Goal: Task Accomplishment & Management: Use online tool/utility

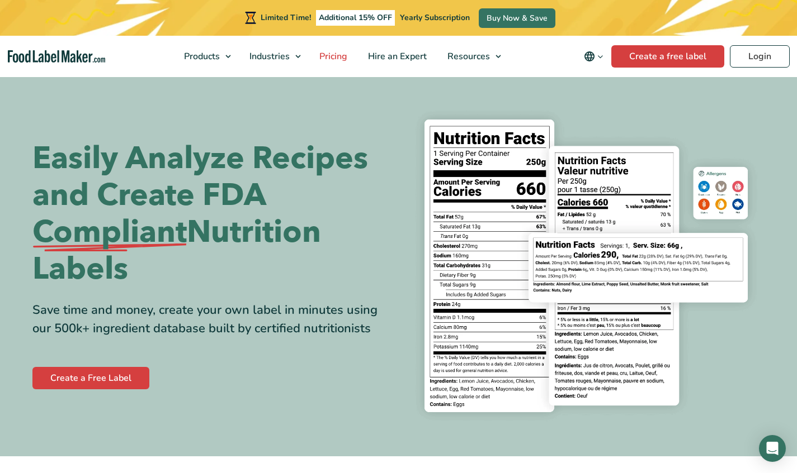
click at [330, 58] on span "Pricing" at bounding box center [332, 56] width 32 height 12
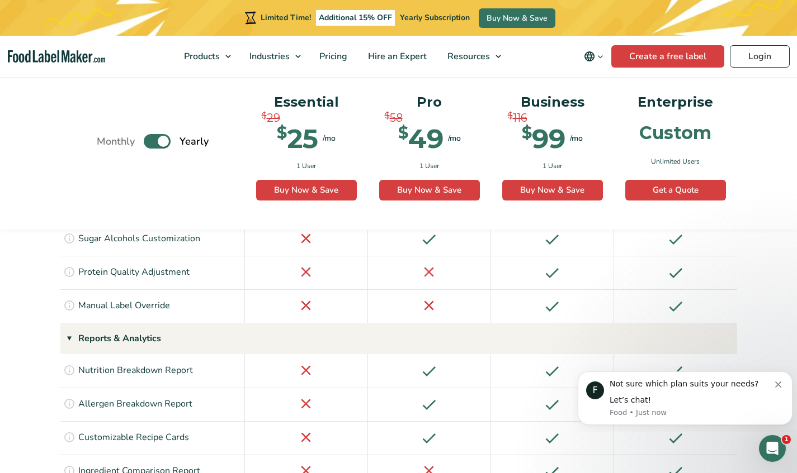
scroll to position [1384, 0]
click at [779, 381] on button "Dismiss notification" at bounding box center [779, 383] width 9 height 9
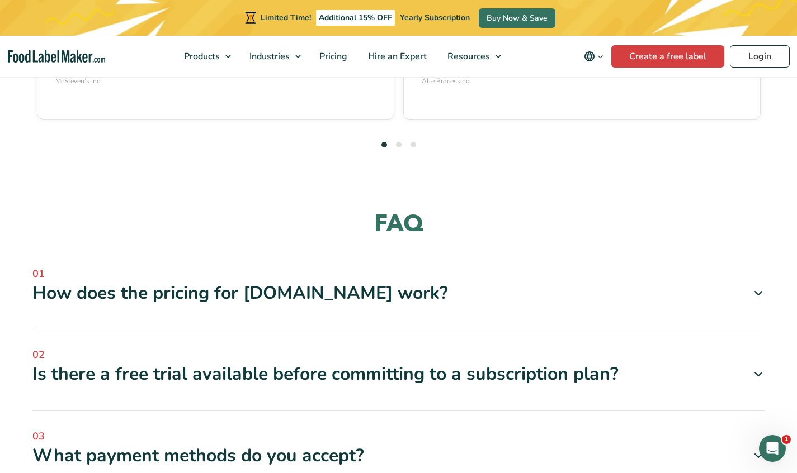
scroll to position [3308, 0]
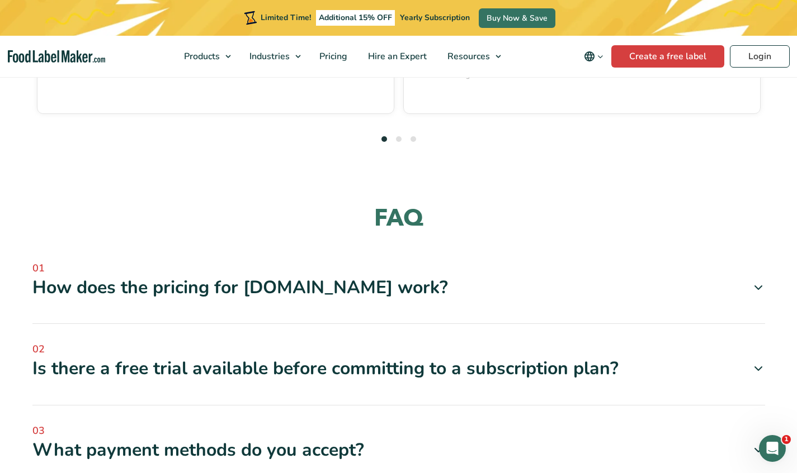
click at [761, 362] on icon at bounding box center [757, 368] width 13 height 13
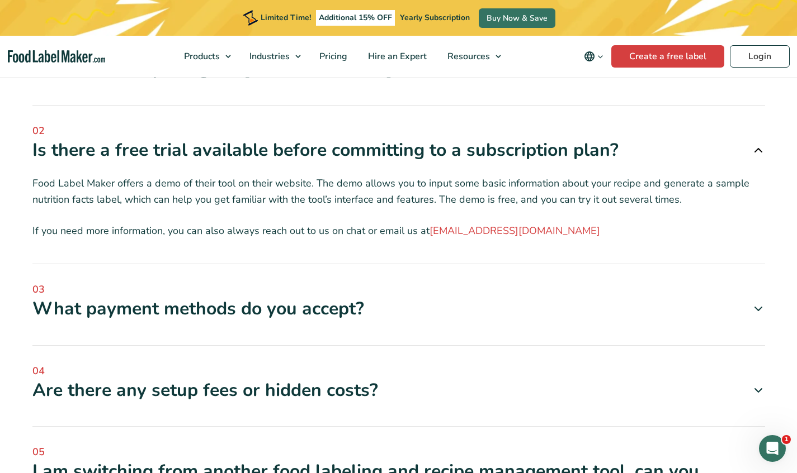
scroll to position [3526, 0]
click at [752, 380] on div "Are there any setup fees or hidden costs?" at bounding box center [398, 391] width 732 height 23
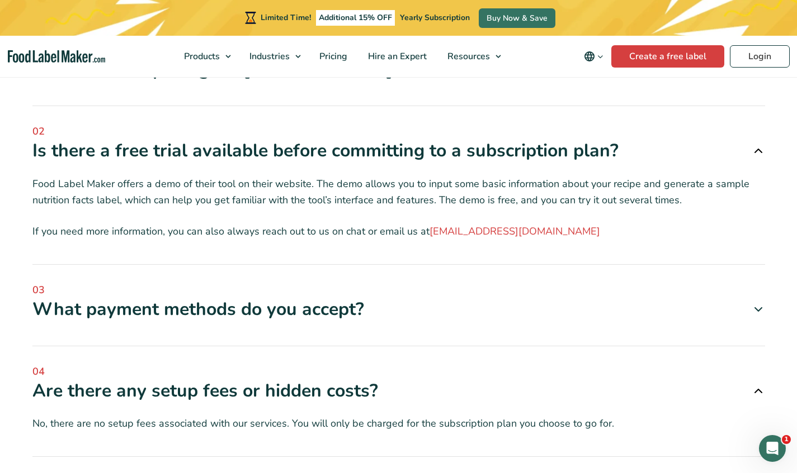
click at [754, 385] on icon at bounding box center [757, 391] width 13 height 13
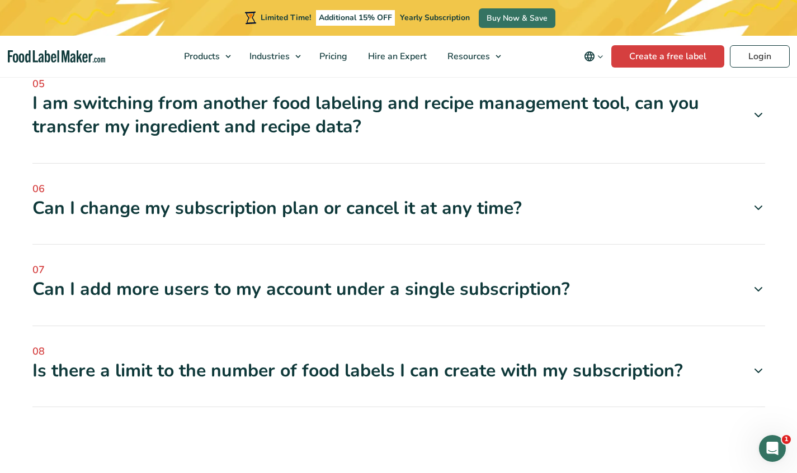
scroll to position [3899, 0]
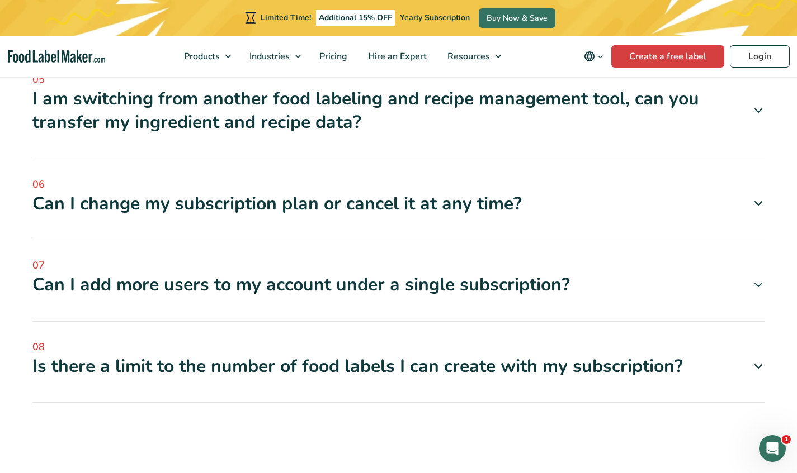
click at [763, 360] on icon at bounding box center [757, 366] width 13 height 13
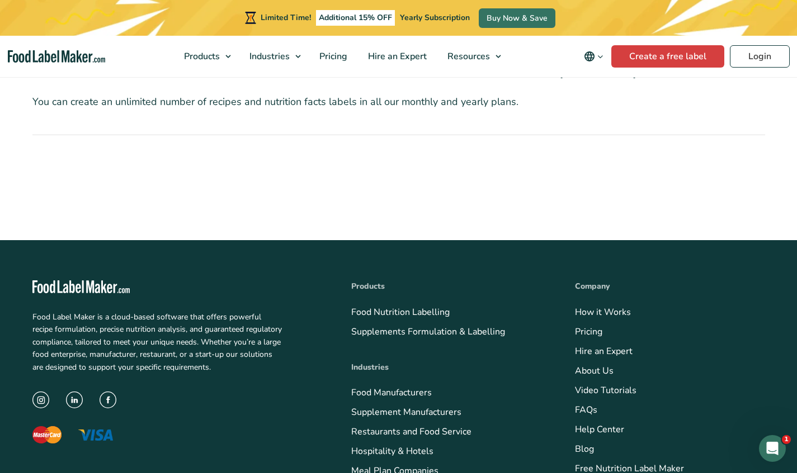
scroll to position [4198, 0]
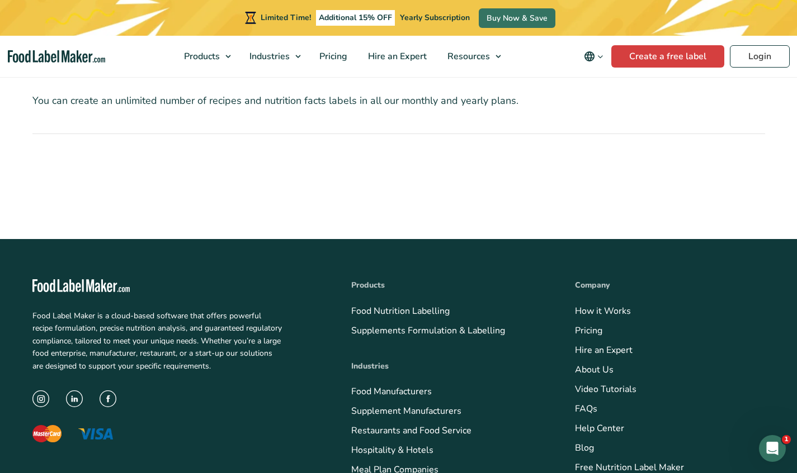
click at [410, 464] on link "Meal Plan Companies" at bounding box center [394, 470] width 87 height 12
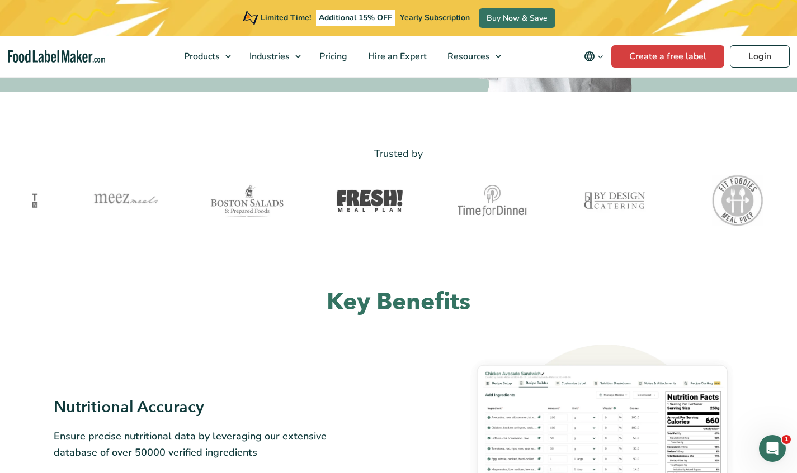
scroll to position [378, 0]
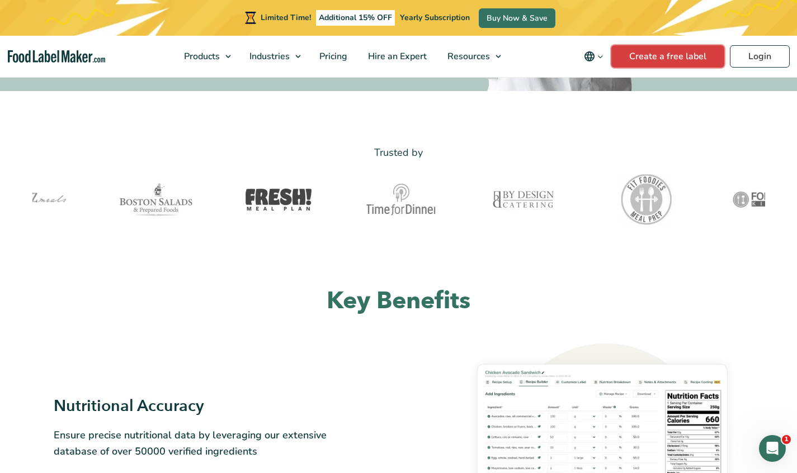
click at [661, 65] on link "Create a free label" at bounding box center [667, 56] width 113 height 22
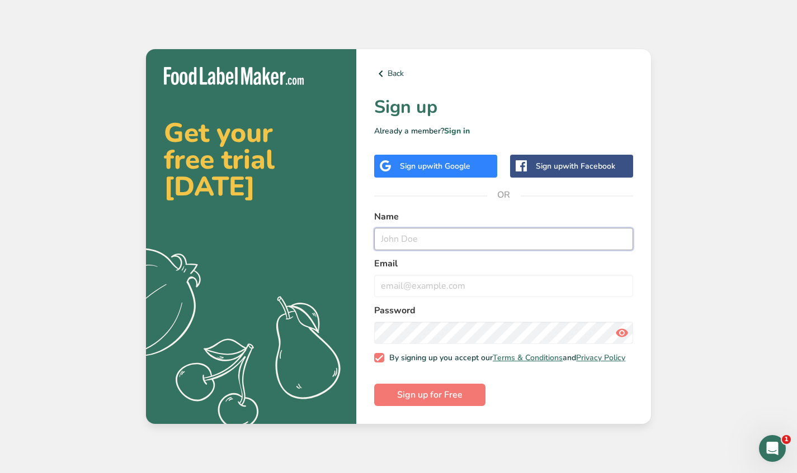
click at [413, 239] on input "text" at bounding box center [503, 239] width 259 height 22
type input "[PERSON_NAME]"
click at [411, 282] on input "email" at bounding box center [503, 286] width 259 height 22
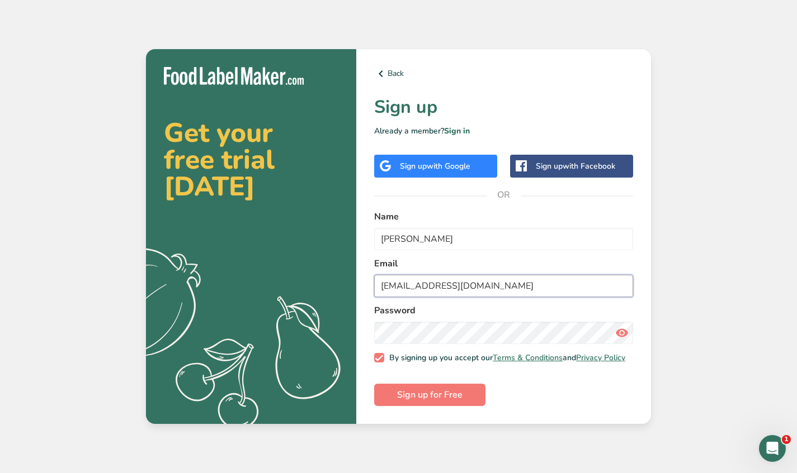
type input "[EMAIL_ADDRESS][DOMAIN_NAME]"
click at [617, 330] on icon at bounding box center [621, 333] width 13 height 20
click at [461, 402] on span "Sign up for Free" at bounding box center [429, 395] width 65 height 13
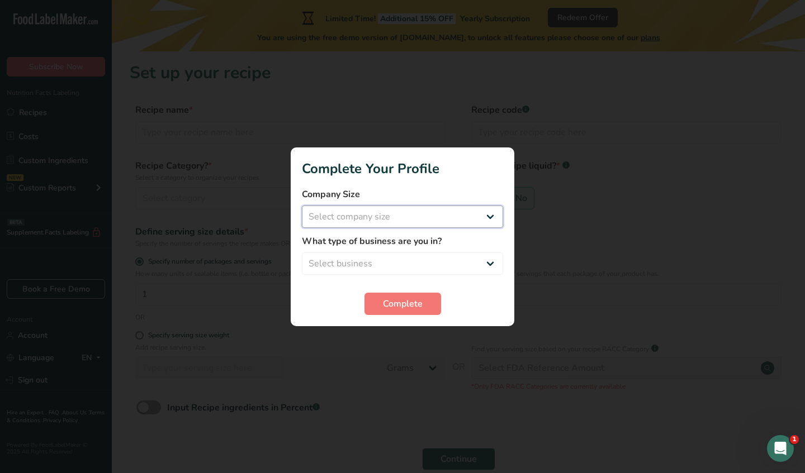
click at [477, 210] on select "Select company size Fewer than 10 Employees 10 to 50 Employees 51 to 500 Employ…" at bounding box center [402, 217] width 201 height 22
select select "1"
click at [302, 206] on select "Select company size Fewer than 10 Employees 10 to 50 Employees 51 to 500 Employ…" at bounding box center [402, 217] width 201 height 22
click at [451, 264] on select "Select business Packaged Food Manufacturer Restaurant & Cafe Bakery Meal Plans …" at bounding box center [402, 264] width 201 height 22
select select "1"
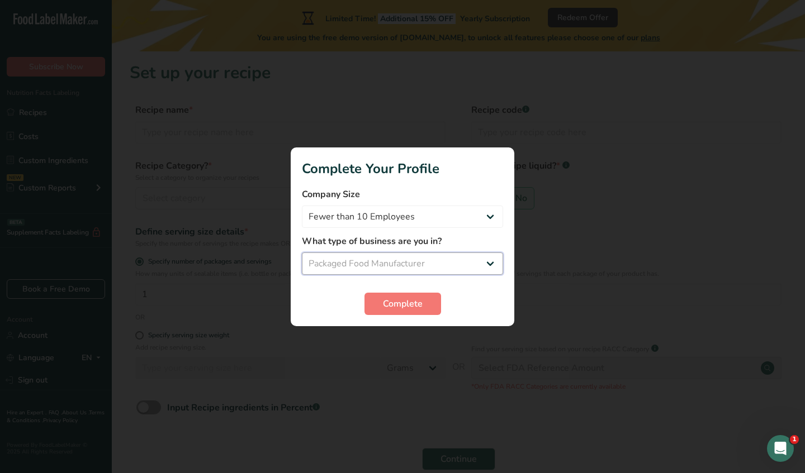
click at [302, 253] on select "Select business Packaged Food Manufacturer Restaurant & Cafe Bakery Meal Plans …" at bounding box center [402, 264] width 201 height 22
click at [405, 298] on span "Complete" at bounding box center [403, 303] width 40 height 13
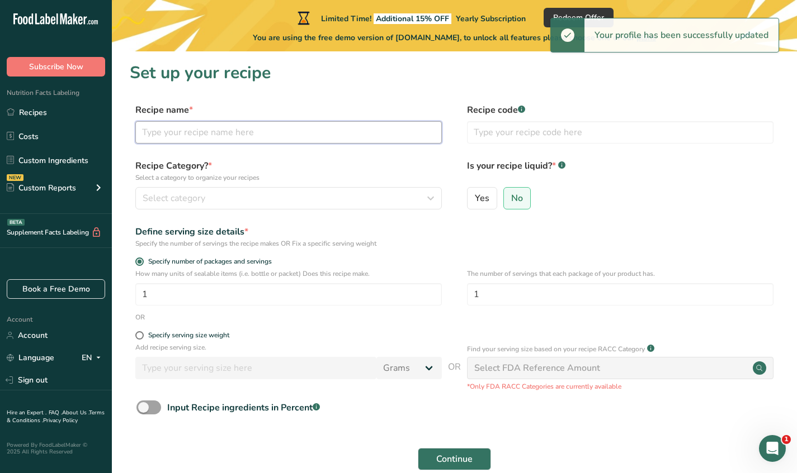
click at [286, 127] on input "text" at bounding box center [288, 132] width 306 height 22
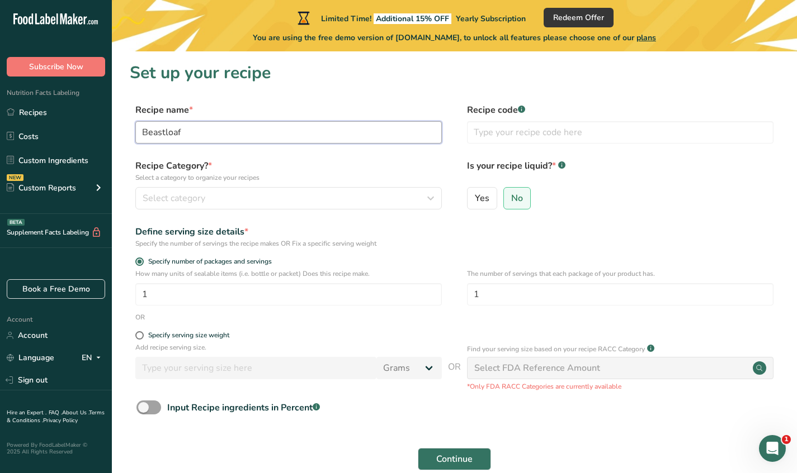
type input "Beastloaf"
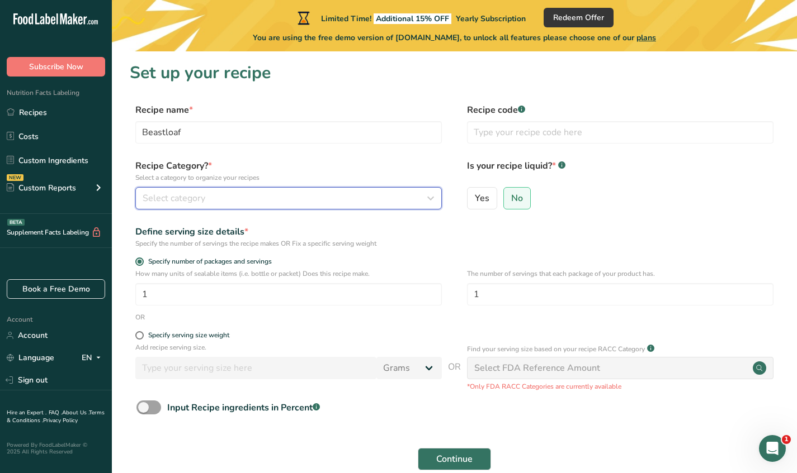
click at [263, 198] on div "Select category" at bounding box center [285, 198] width 285 height 13
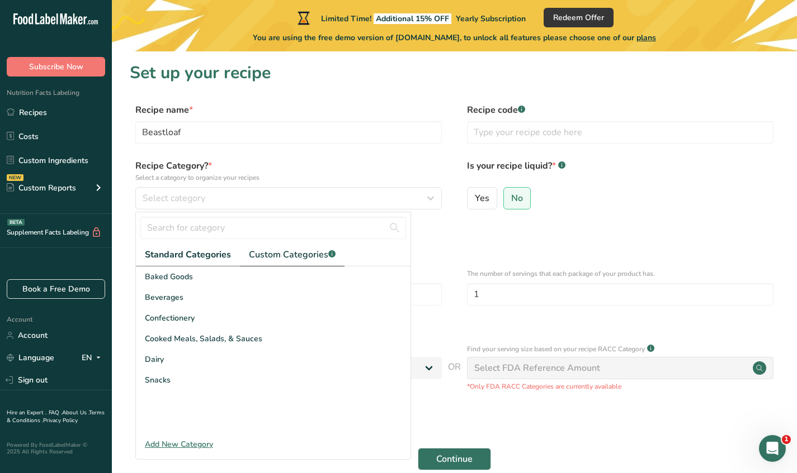
click at [286, 252] on span "Custom Categories .a-a{fill:#347362;}.b-a{fill:#fff;}" at bounding box center [292, 254] width 87 height 13
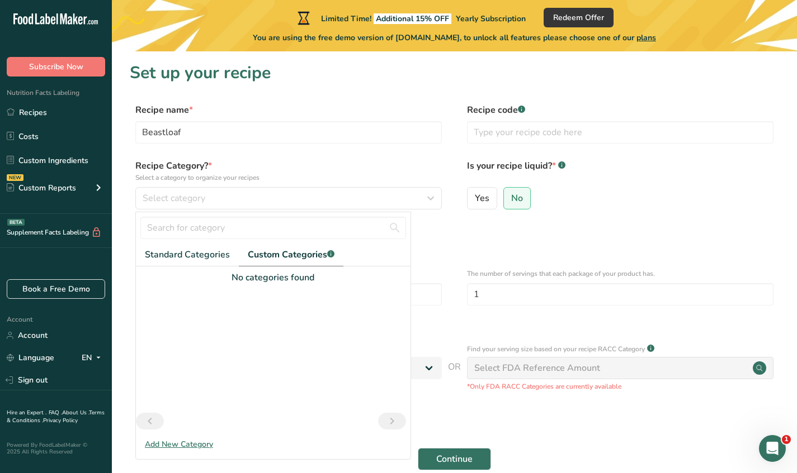
click at [471, 145] on div "Recipe code .a-a{fill:#347362;}.b-a{fill:#fff;}" at bounding box center [620, 126] width 306 height 47
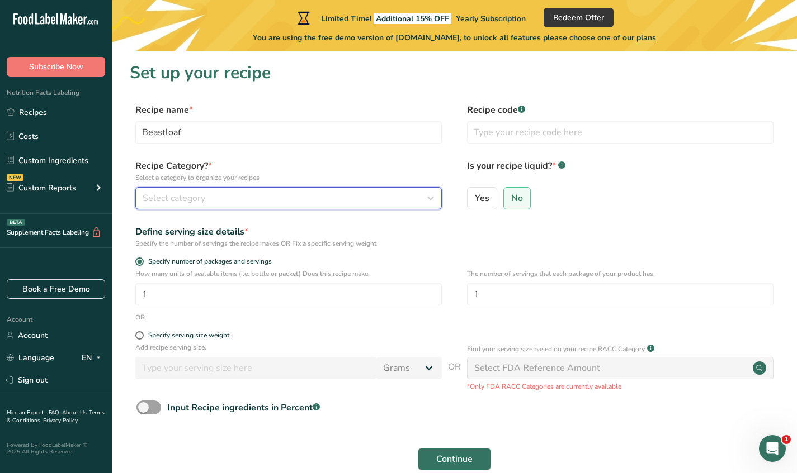
click at [273, 198] on div "Select category" at bounding box center [285, 198] width 285 height 13
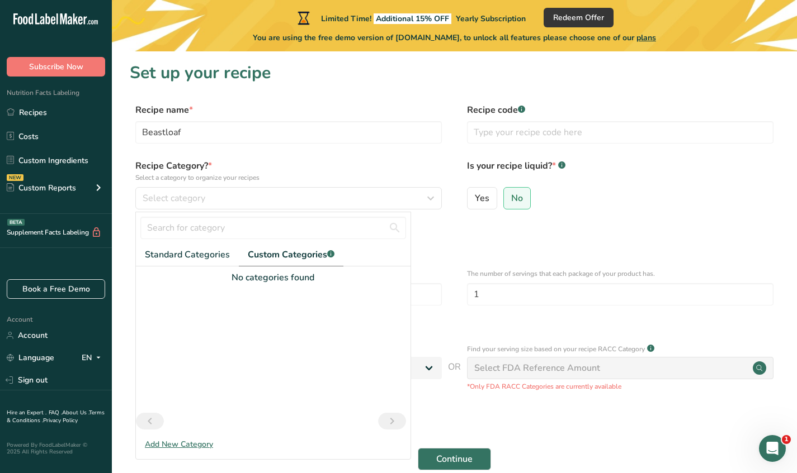
click at [179, 446] on div "Add New Category" at bounding box center [273, 445] width 274 height 12
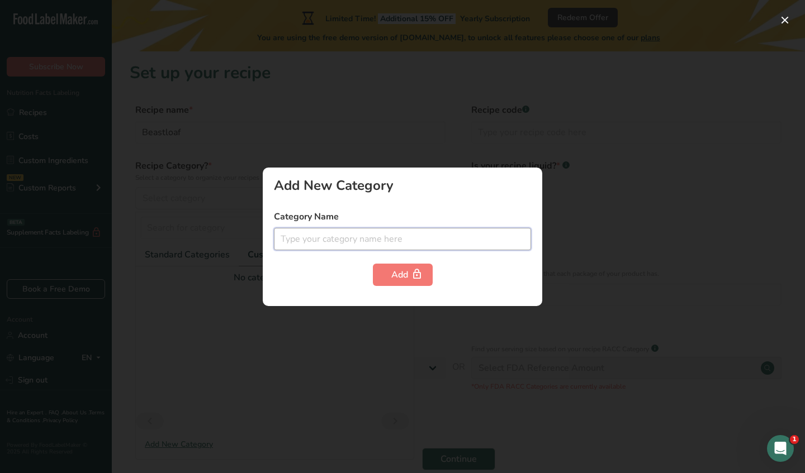
click at [296, 243] on input "text" at bounding box center [402, 239] width 257 height 22
type input "Permanent"
click at [292, 310] on div at bounding box center [402, 236] width 805 height 473
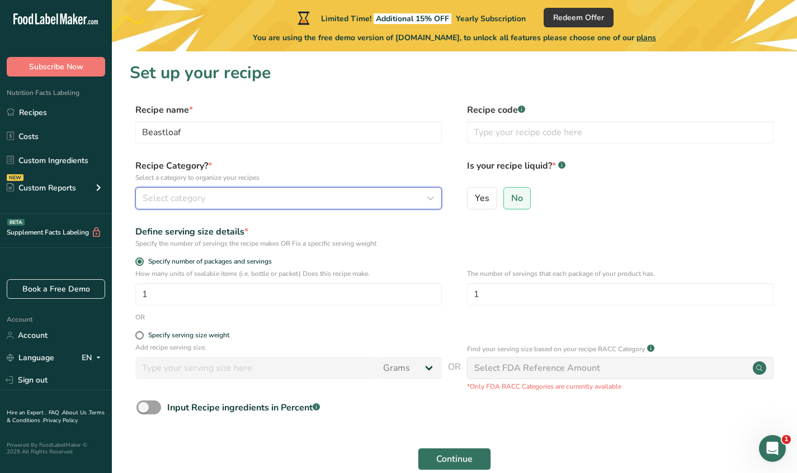
click at [325, 203] on div "Select category" at bounding box center [285, 198] width 285 height 13
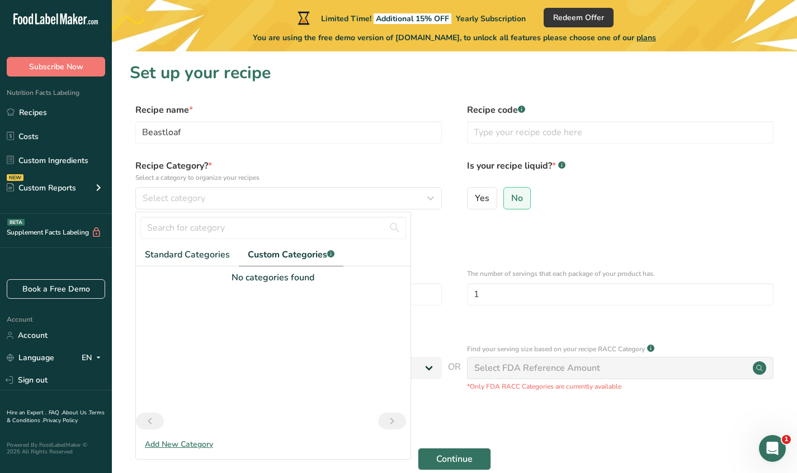
click at [176, 443] on div "Add New Category" at bounding box center [273, 445] width 274 height 12
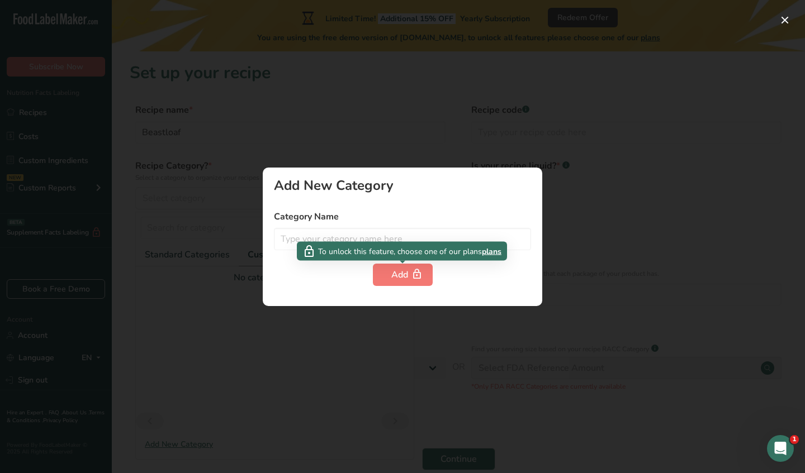
click at [366, 243] on div "To unlock this feature, choose one of our plans plans" at bounding box center [402, 251] width 210 height 19
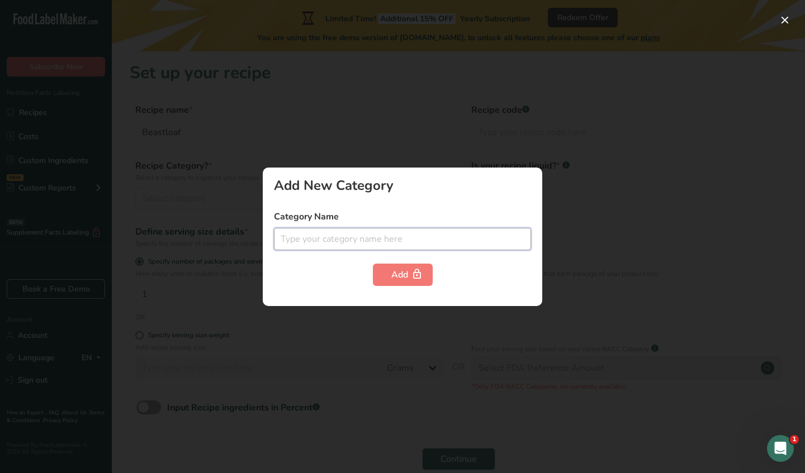
click at [295, 237] on input "text" at bounding box center [402, 239] width 257 height 22
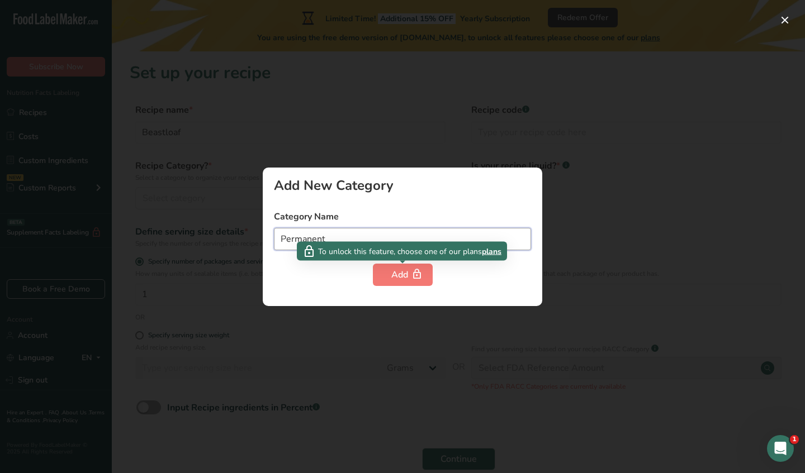
type input "Permanent"
click at [394, 273] on div "Add" at bounding box center [402, 274] width 23 height 13
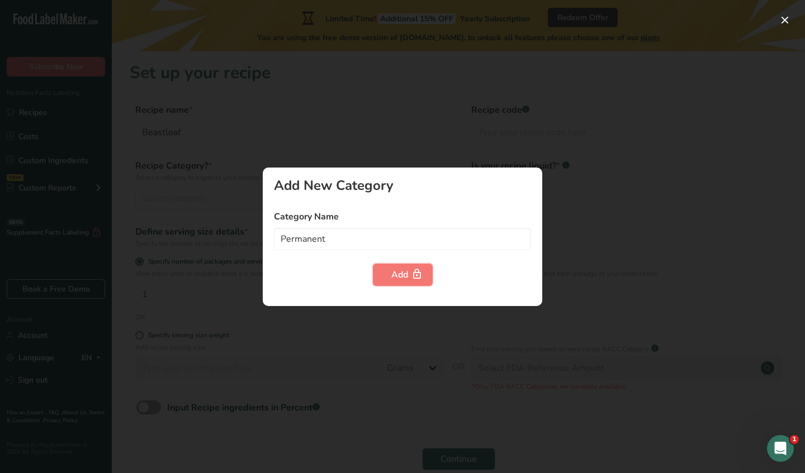
click at [394, 273] on div "Add" at bounding box center [402, 274] width 23 height 13
click at [366, 333] on div at bounding box center [402, 236] width 805 height 473
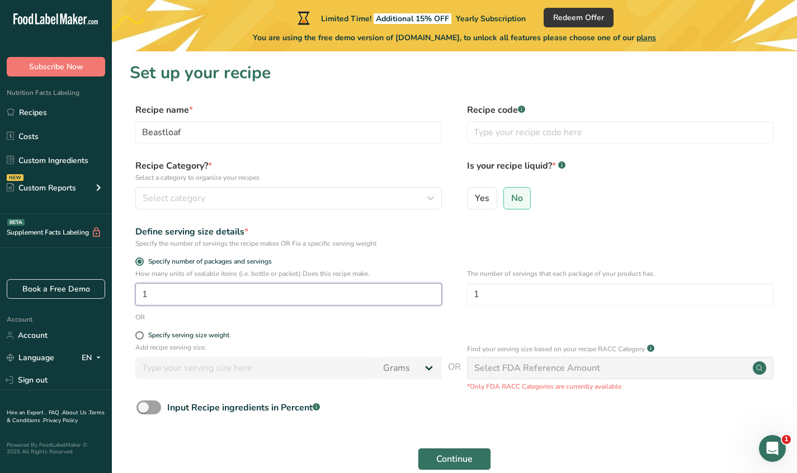
click at [247, 302] on input "1" at bounding box center [288, 294] width 306 height 22
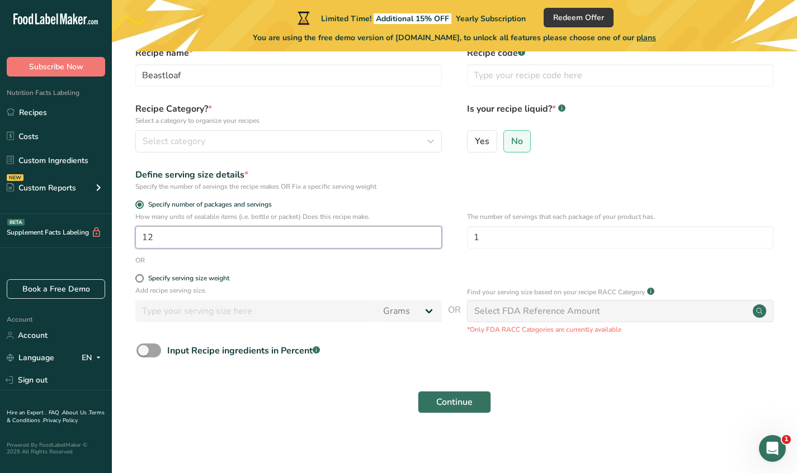
scroll to position [58, 0]
type input "12"
click at [447, 405] on span "Continue" at bounding box center [454, 401] width 36 height 13
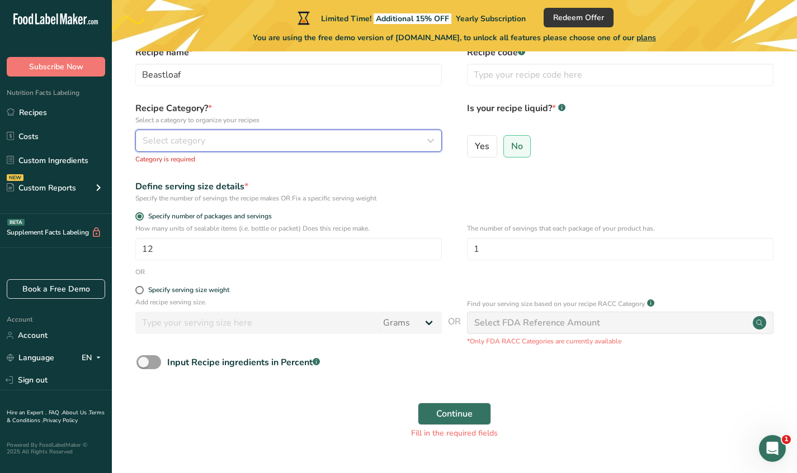
click at [297, 131] on button "Select category" at bounding box center [288, 141] width 306 height 22
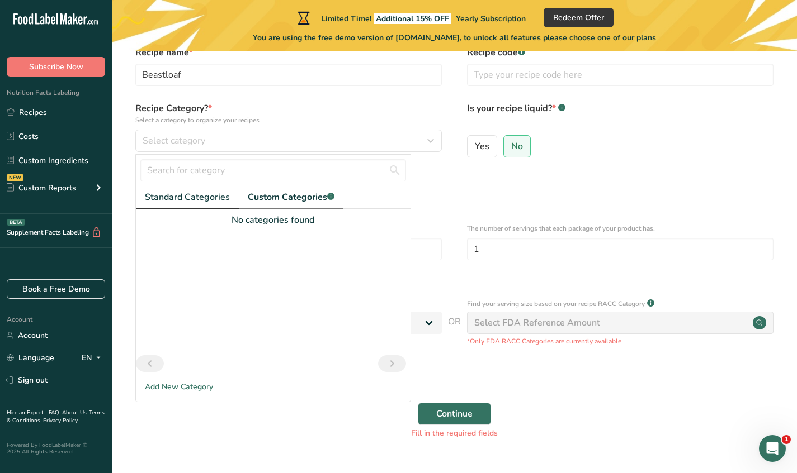
click at [210, 196] on span "Standard Categories" at bounding box center [187, 197] width 85 height 13
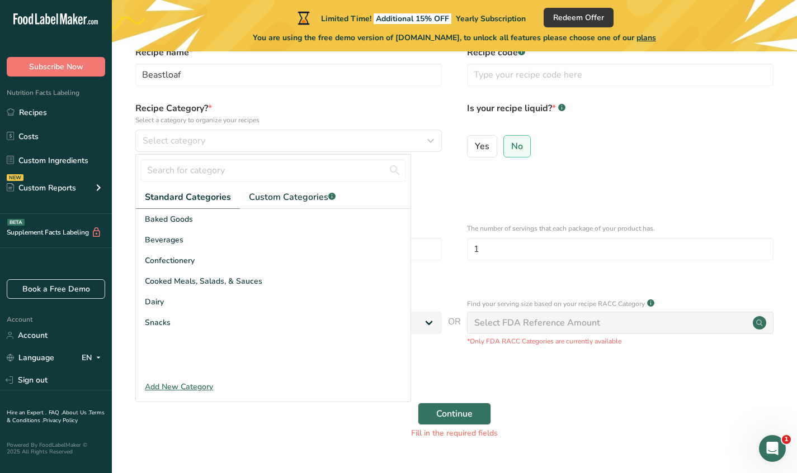
click at [202, 226] on div "Baked Goods" at bounding box center [273, 219] width 274 height 21
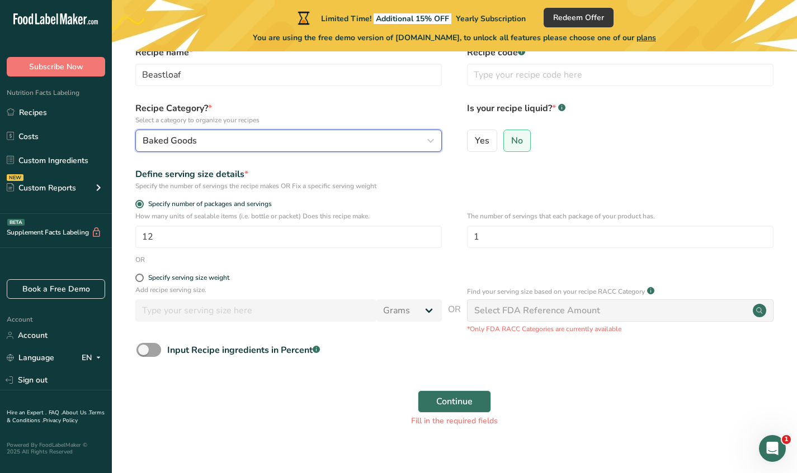
click at [211, 148] on button "Baked Goods" at bounding box center [288, 141] width 306 height 22
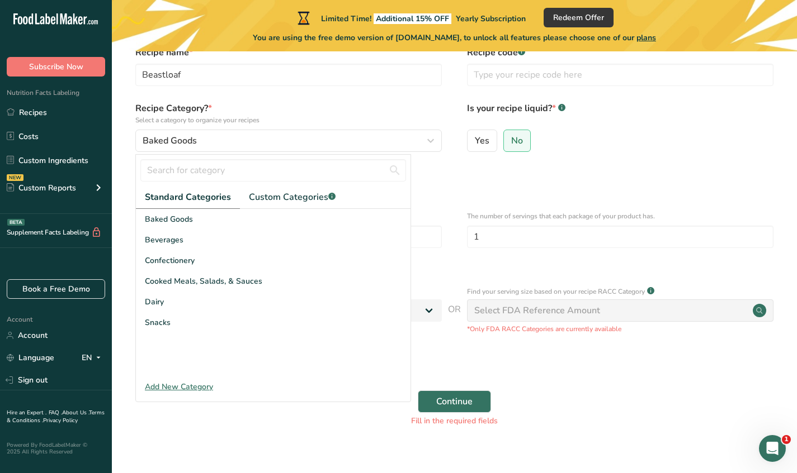
click at [190, 274] on div "Cooked Meals, Salads, & Sauces" at bounding box center [273, 281] width 274 height 21
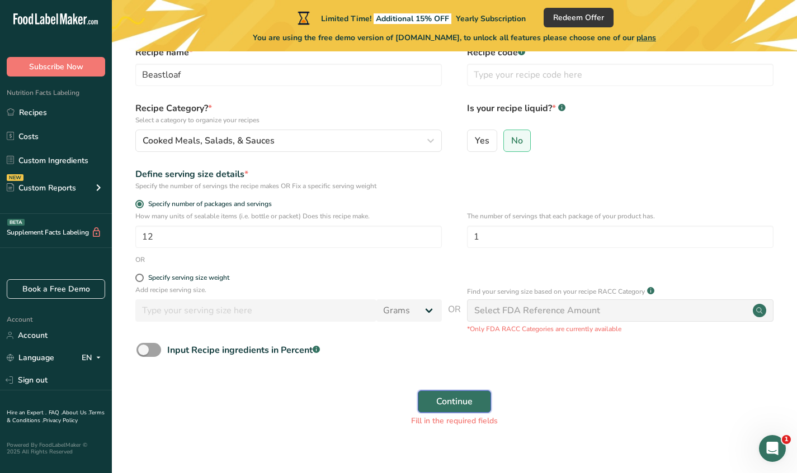
click at [444, 393] on button "Continue" at bounding box center [454, 402] width 73 height 22
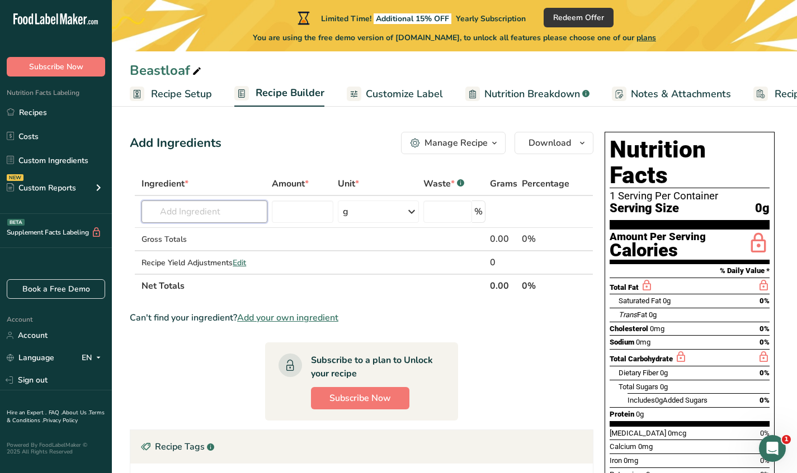
click at [214, 210] on input "text" at bounding box center [204, 212] width 126 height 22
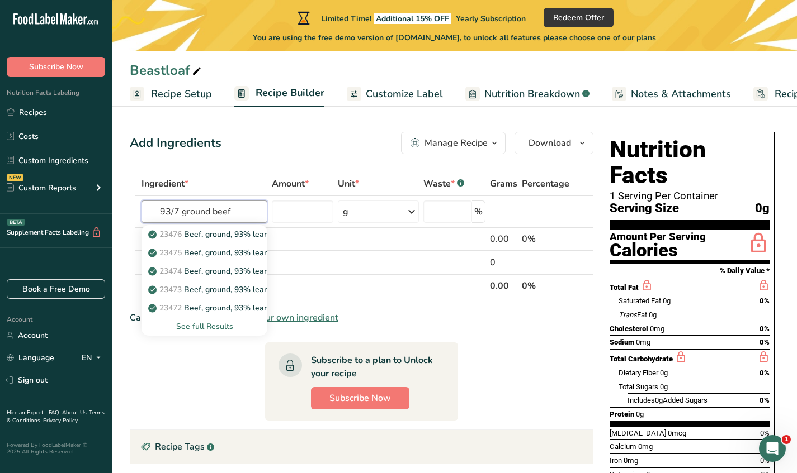
type input "93/7 ground beef"
click at [214, 239] on p "23476 Beef, ground, 93% lean meat / 7% fat, crumbles, cooked, pan-browned" at bounding box center [294, 235] width 288 height 12
type input "Beef, ground, 93% lean meat / 7% fat, crumbles, cooked, pan-browned"
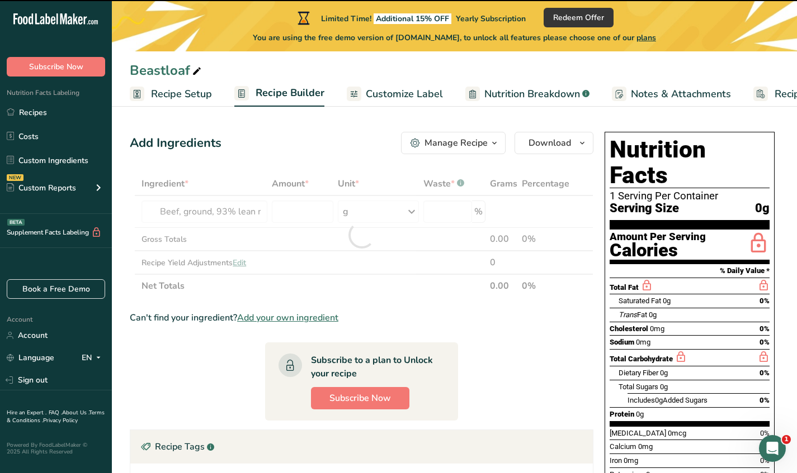
type input "0"
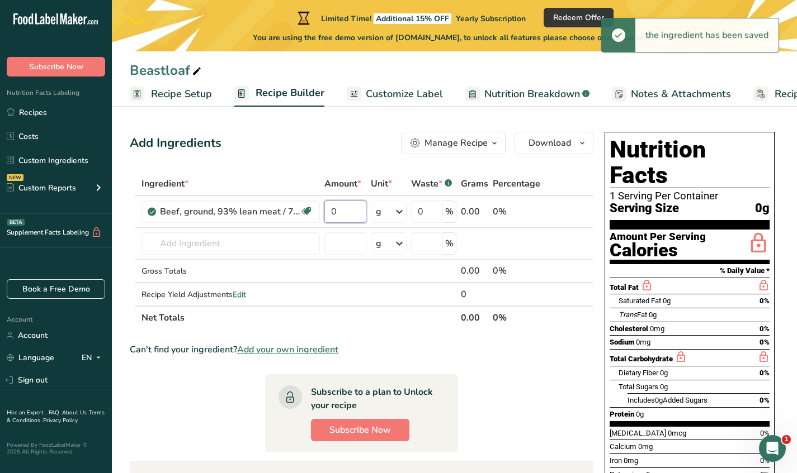
click at [345, 215] on input "0" at bounding box center [345, 212] width 42 height 22
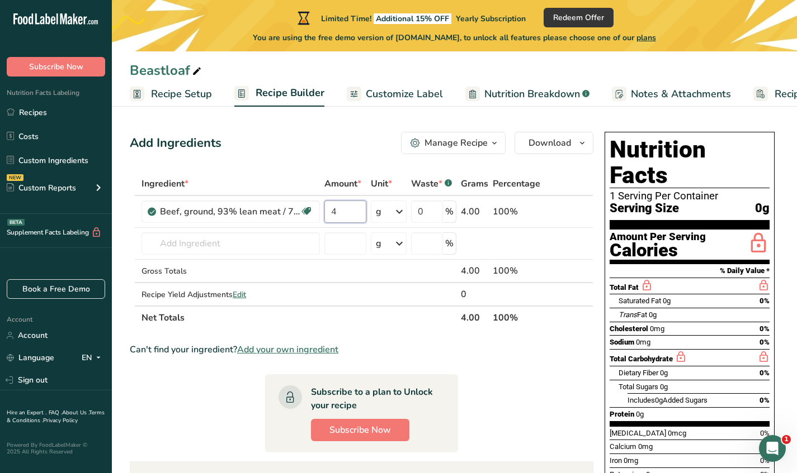
type input "4"
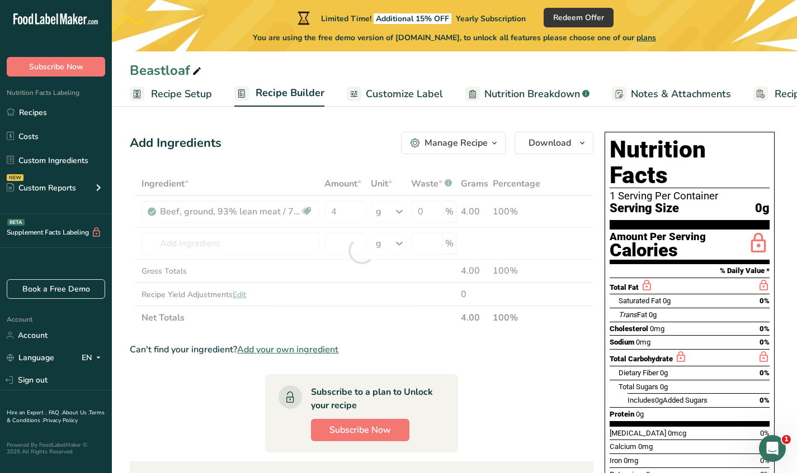
click at [389, 217] on div "Ingredient * Amount * Unit * Waste * .a-a{fill:#347362;}.b-a{fill:#fff;} Grams …" at bounding box center [361, 251] width 463 height 158
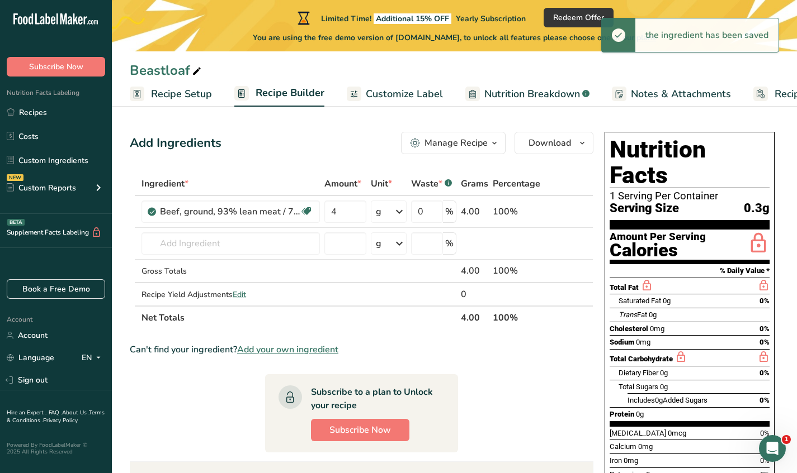
click at [389, 217] on div "g" at bounding box center [389, 212] width 36 height 22
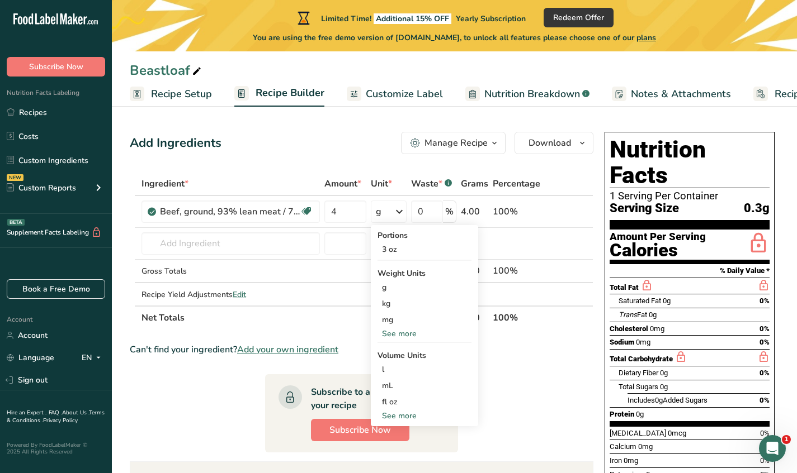
click at [410, 334] on div "See more" at bounding box center [424, 334] width 94 height 12
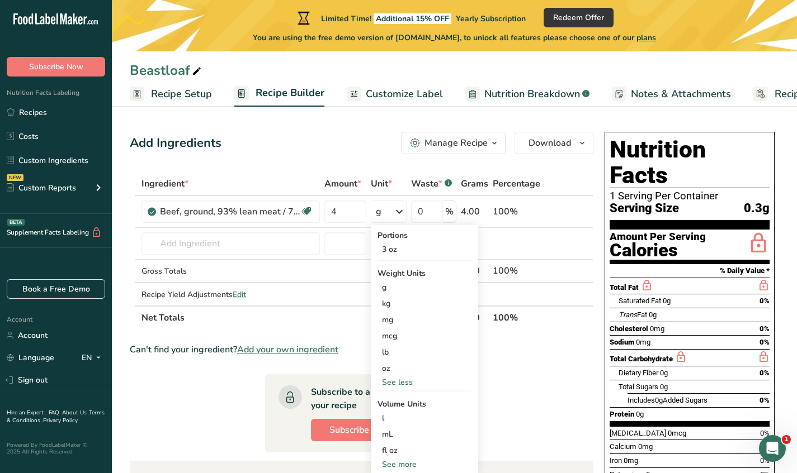
click at [407, 350] on div "lb" at bounding box center [424, 352] width 94 height 16
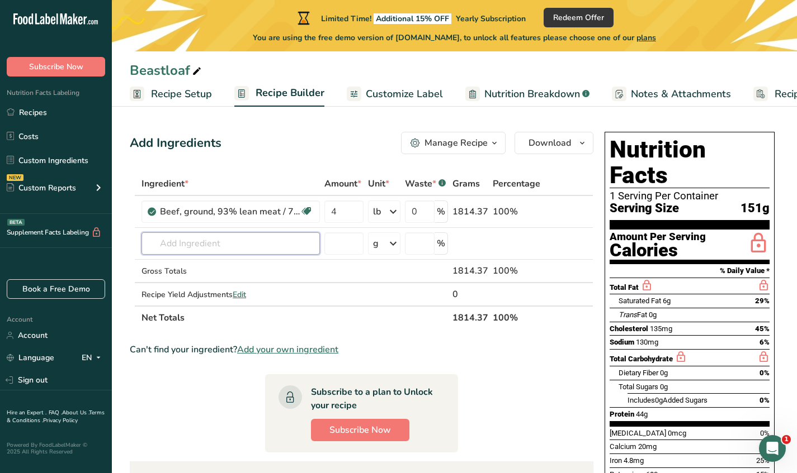
click at [271, 239] on input "text" at bounding box center [230, 244] width 178 height 22
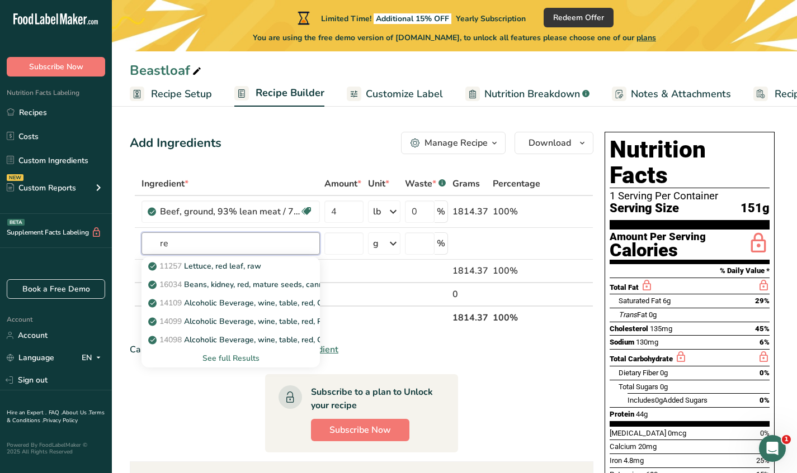
type input "r"
type input "egg raw"
click at [273, 297] on div "1123 Egg, whole, raw, fresh" at bounding box center [221, 303] width 143 height 12
type input "Egg, whole, raw, fresh"
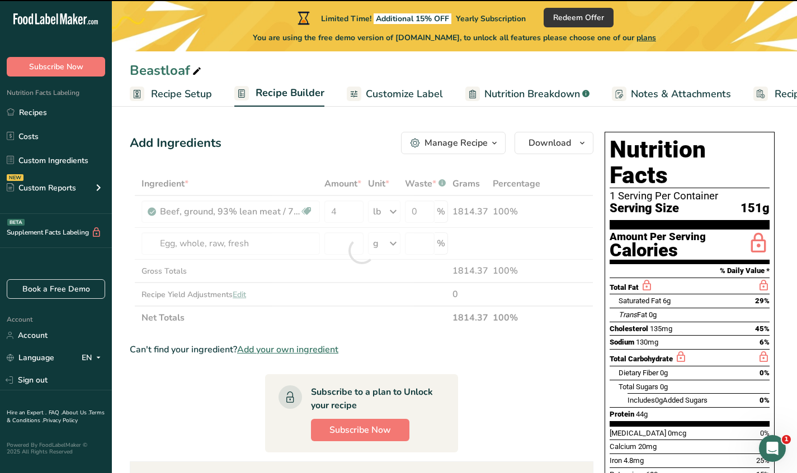
type input "0"
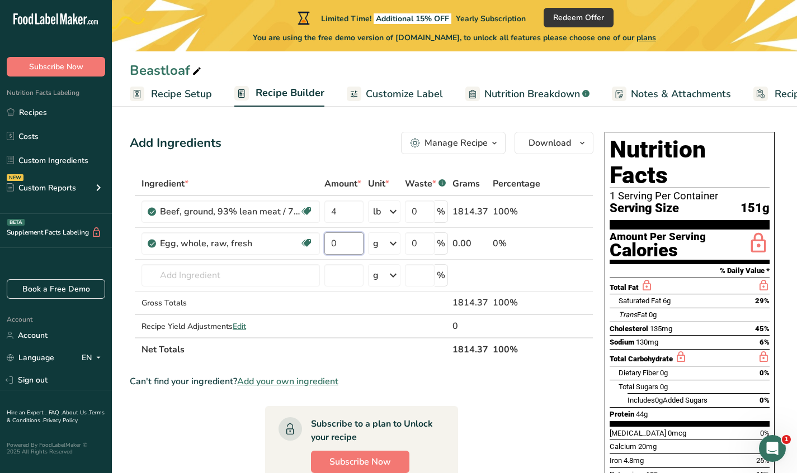
click at [345, 248] on input "0" at bounding box center [343, 244] width 39 height 22
type input "4"
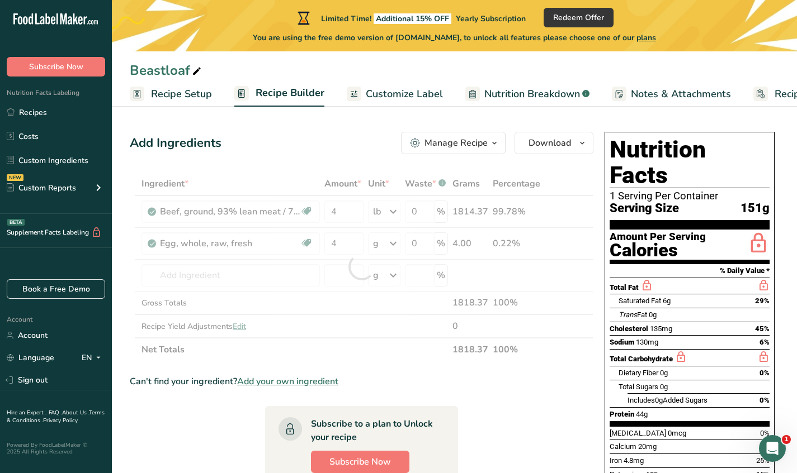
click at [398, 247] on div "Ingredient * Amount * Unit * Waste * .a-a{fill:#347362;}.b-a{fill:#fff;} Grams …" at bounding box center [361, 267] width 463 height 190
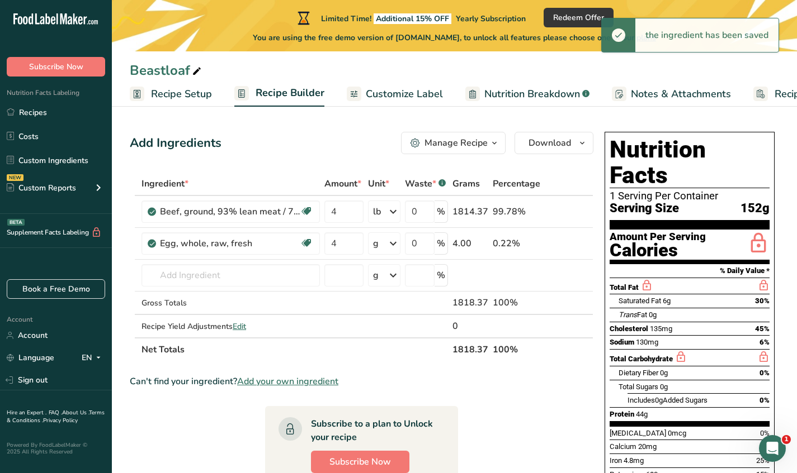
click at [394, 244] on icon at bounding box center [392, 244] width 13 height 20
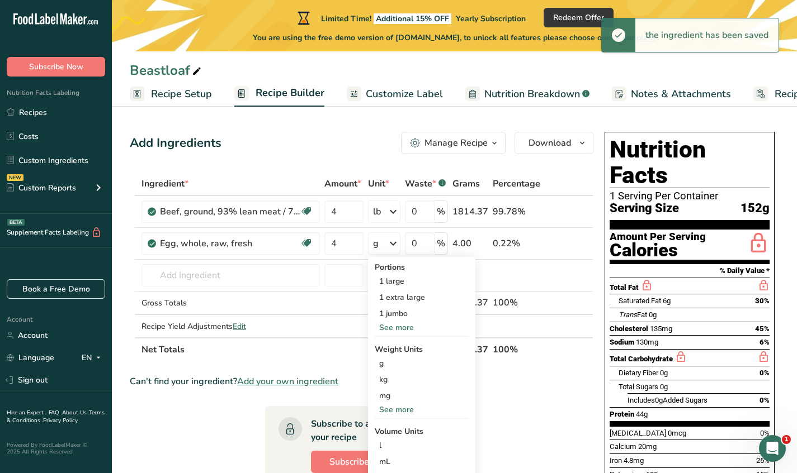
click at [399, 284] on div "1 large" at bounding box center [422, 281] width 94 height 16
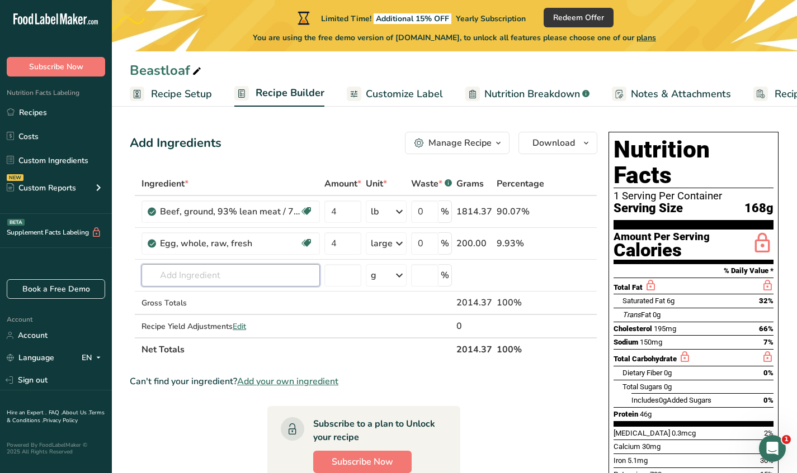
click at [287, 280] on input "text" at bounding box center [230, 275] width 178 height 22
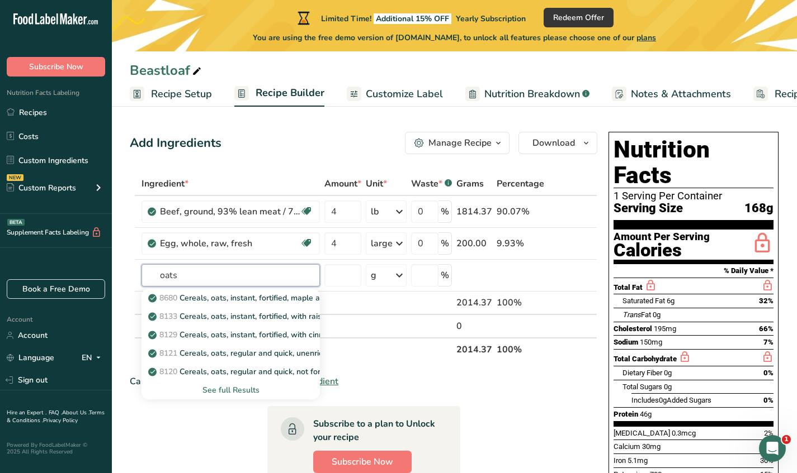
type input "oats"
click at [232, 388] on div "See full Results" at bounding box center [230, 391] width 160 height 12
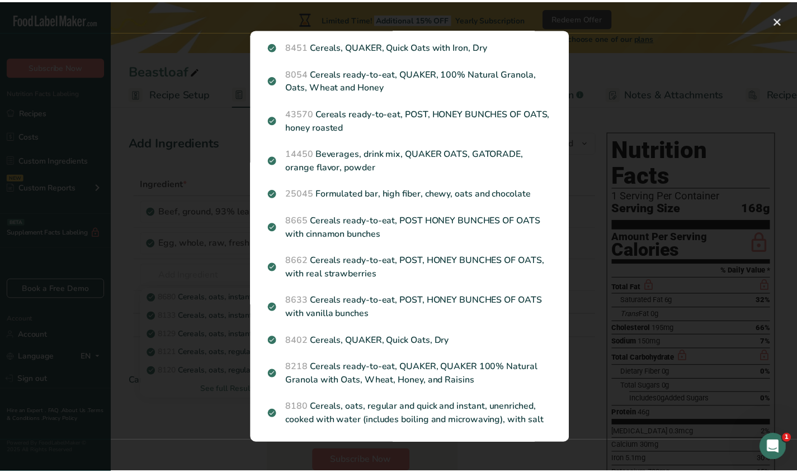
scroll to position [299, 0]
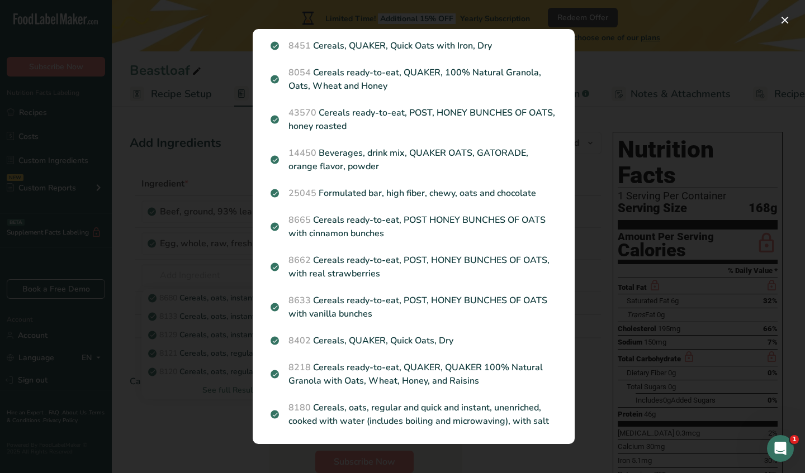
click at [360, 348] on p "8402 Cereals, QUAKER, Quick Oats, Dry" at bounding box center [414, 340] width 286 height 13
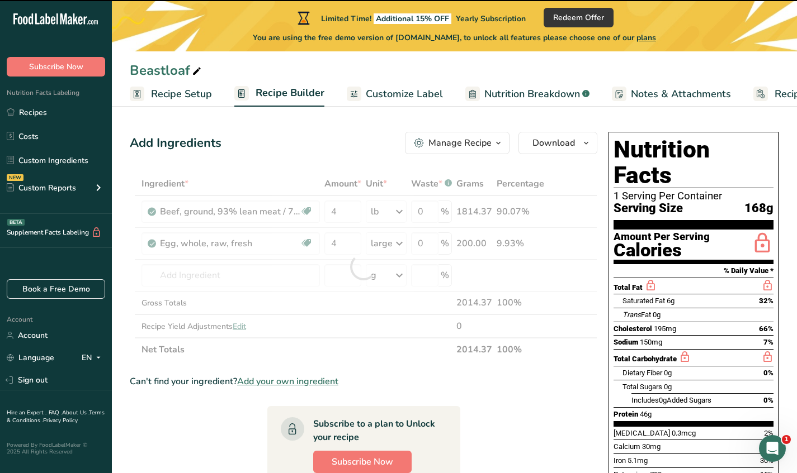
type input "0"
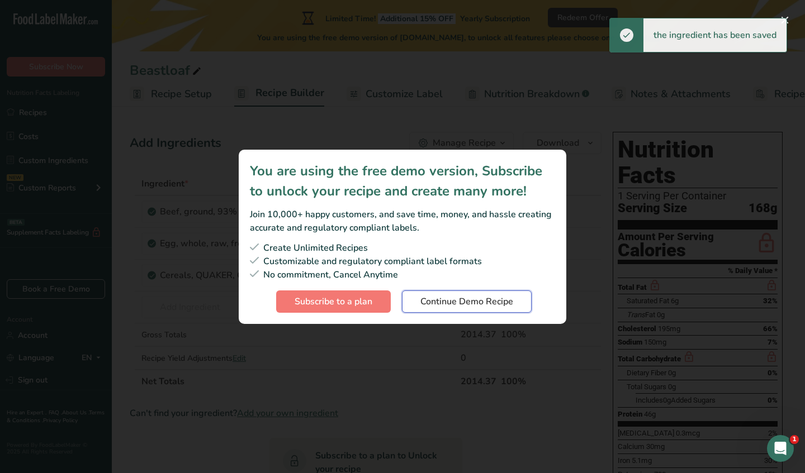
click at [443, 305] on span "Continue Demo Recipe" at bounding box center [466, 301] width 93 height 13
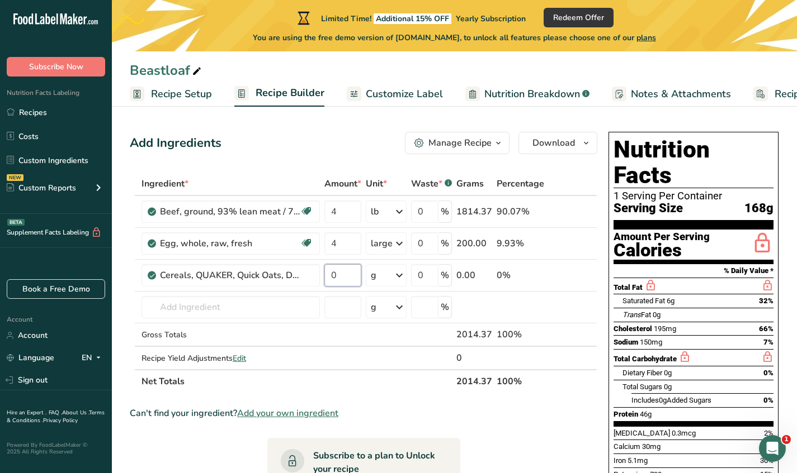
click at [357, 276] on input "0" at bounding box center [342, 275] width 37 height 22
type input "240"
click at [271, 309] on div "Ingredient * Amount * Unit * Waste * .a-a{fill:#347362;}.b-a{fill:#fff;} Grams …" at bounding box center [363, 282] width 467 height 221
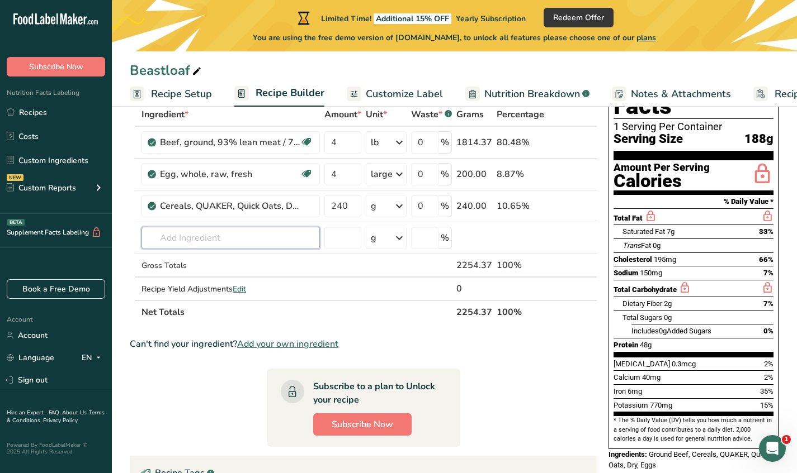
scroll to position [69, 0]
click at [371, 100] on span "Customize Label" at bounding box center [404, 94] width 77 height 15
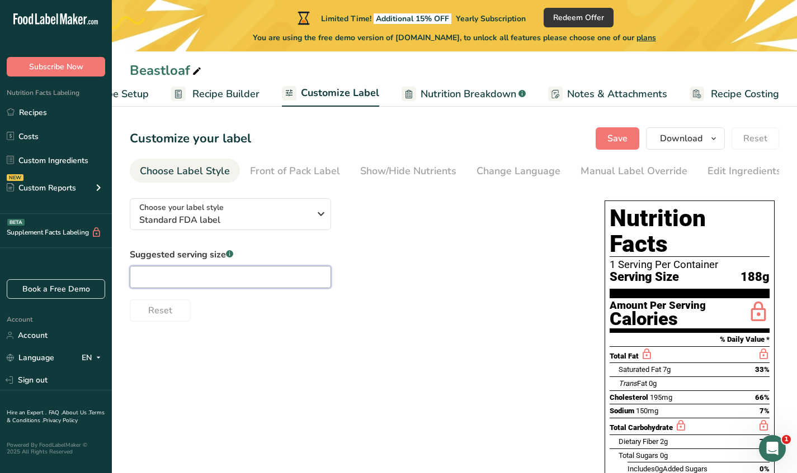
click at [249, 274] on input "text" at bounding box center [230, 277] width 201 height 22
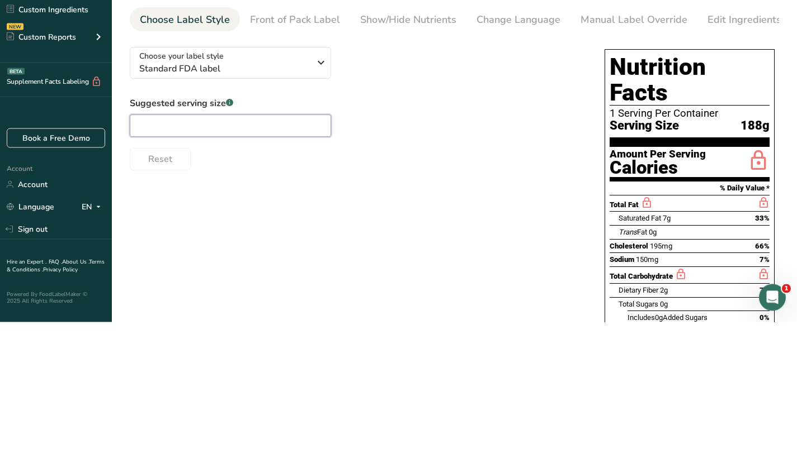
type input "1"
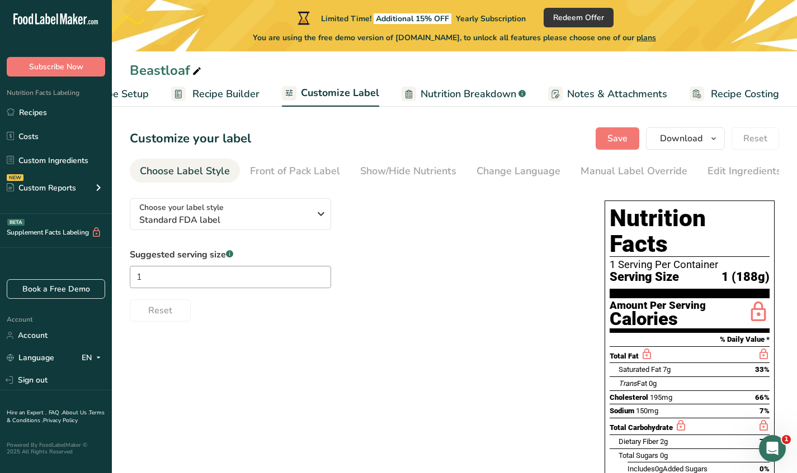
click at [301, 174] on div "Front of Pack Label" at bounding box center [295, 171] width 90 height 15
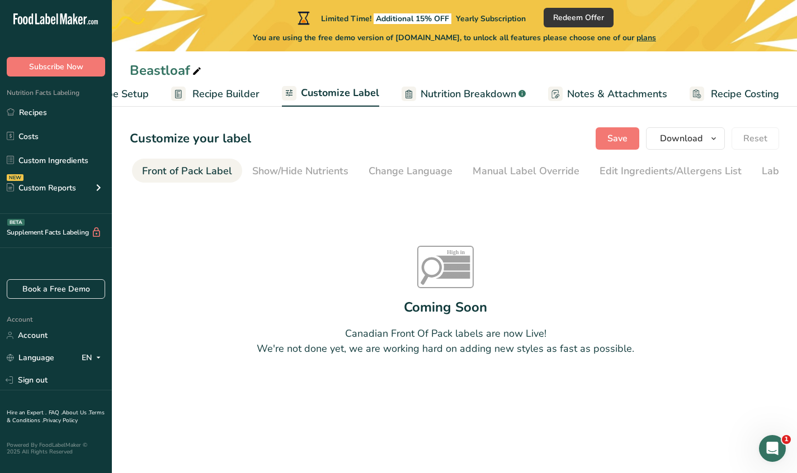
scroll to position [0, 108]
click at [202, 174] on div "Front of Pack Label" at bounding box center [186, 171] width 90 height 15
drag, startPoint x: 456, startPoint y: 186, endPoint x: 299, endPoint y: 199, distance: 157.7
click at [299, 199] on section "Customize your label Save Download Choose what to show on your downloaded label…" at bounding box center [454, 270] width 685 height 321
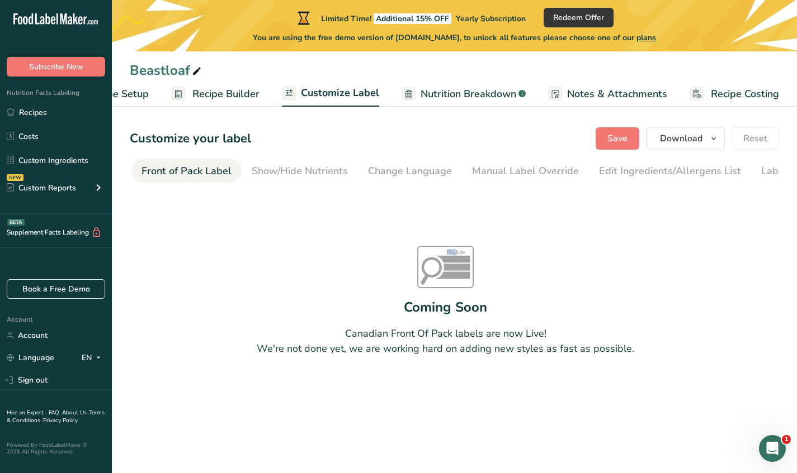
drag, startPoint x: 253, startPoint y: 182, endPoint x: 187, endPoint y: 181, distance: 66.5
click at [187, 181] on ul "Choose Label Style Front of Pack Label Show/Hide Nutrients Change Language Manu…" at bounding box center [345, 171] width 649 height 24
click at [287, 171] on div "Show/Hide Nutrients" at bounding box center [300, 171] width 96 height 15
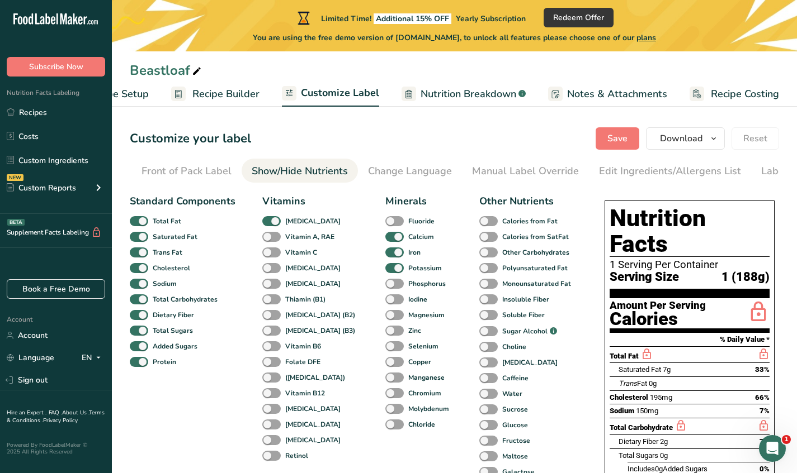
scroll to position [0, 163]
drag, startPoint x: 285, startPoint y: 186, endPoint x: 167, endPoint y: 206, distance: 119.1
click at [167, 206] on section "Customize your label Save Download Choose what to show on your downloaded label…" at bounding box center [454, 393] width 685 height 567
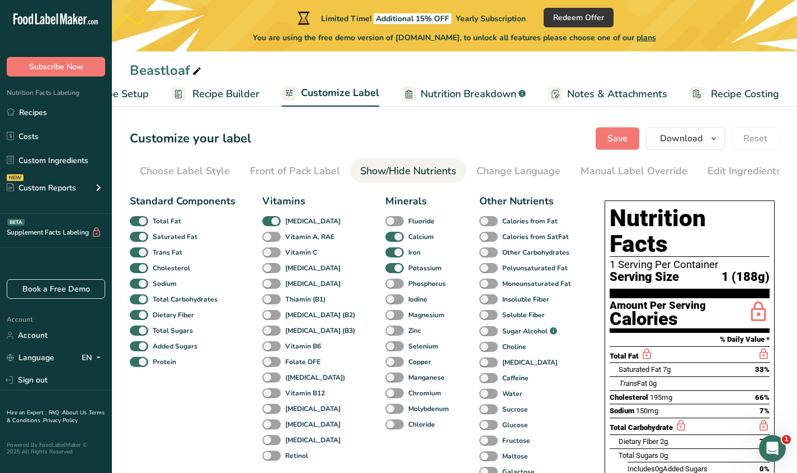
click at [182, 163] on link "Choose Label Style" at bounding box center [185, 171] width 90 height 25
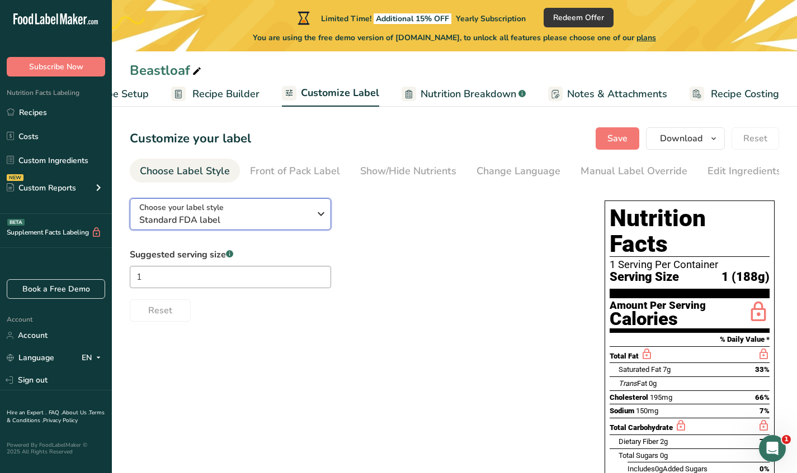
click at [225, 225] on span "Standard FDA label" at bounding box center [224, 220] width 170 height 13
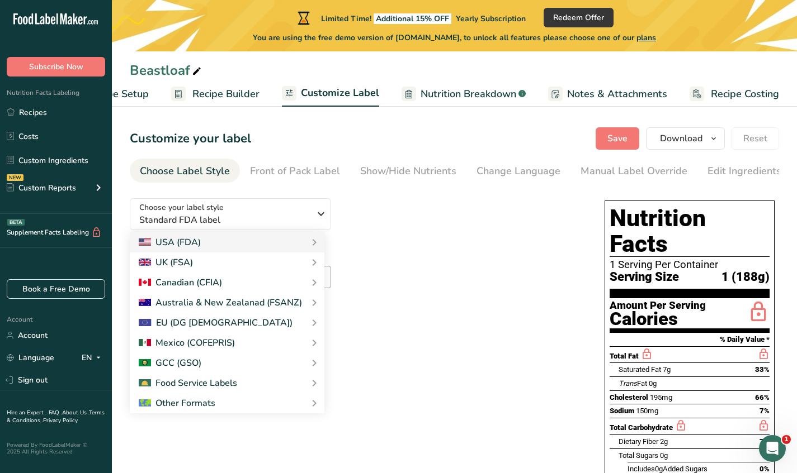
click at [224, 244] on div "USA (FDA)" at bounding box center [227, 242] width 177 height 13
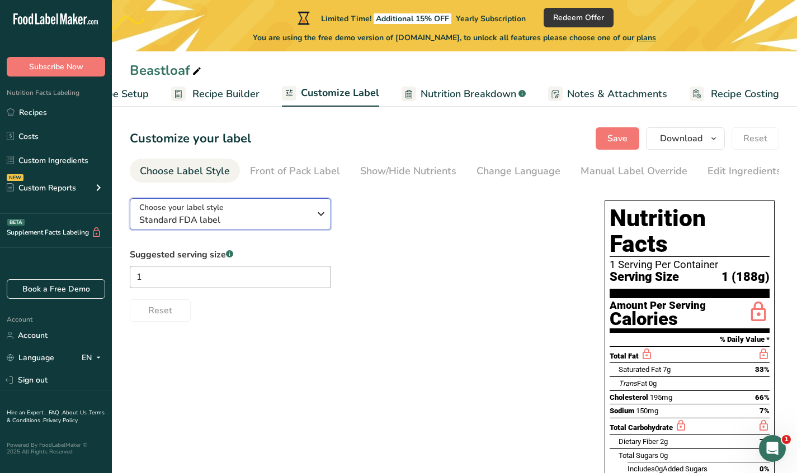
click at [243, 217] on span "Standard FDA label" at bounding box center [224, 220] width 170 height 13
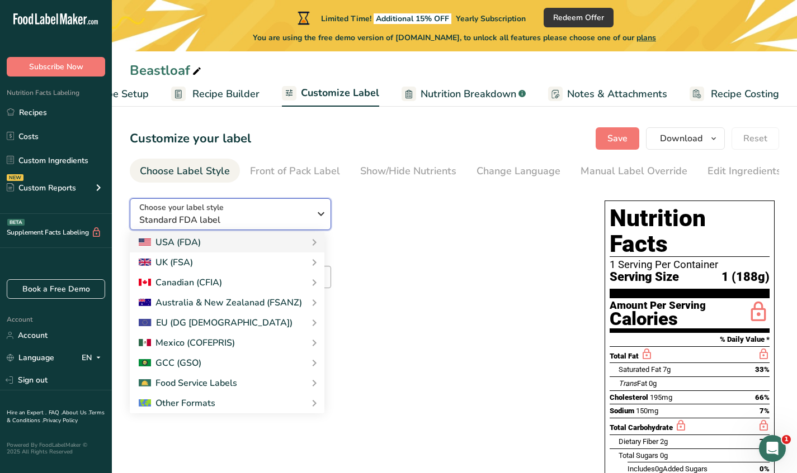
click at [243, 217] on span "Standard FDA label" at bounding box center [224, 220] width 170 height 13
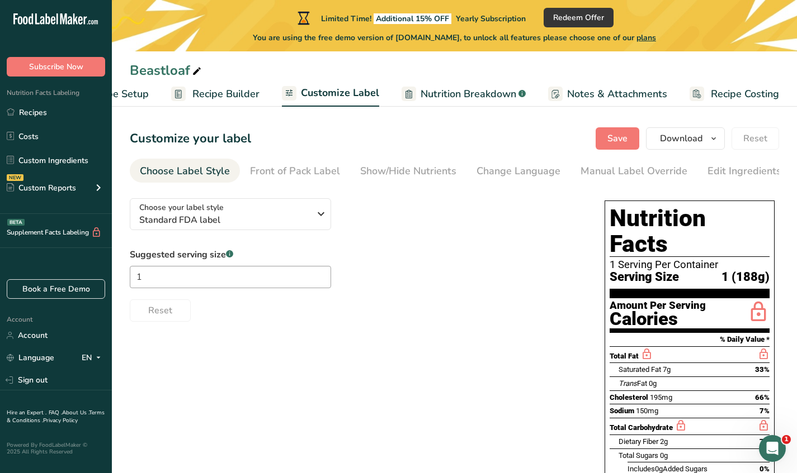
click at [266, 175] on div "Front of Pack Label" at bounding box center [295, 171] width 90 height 15
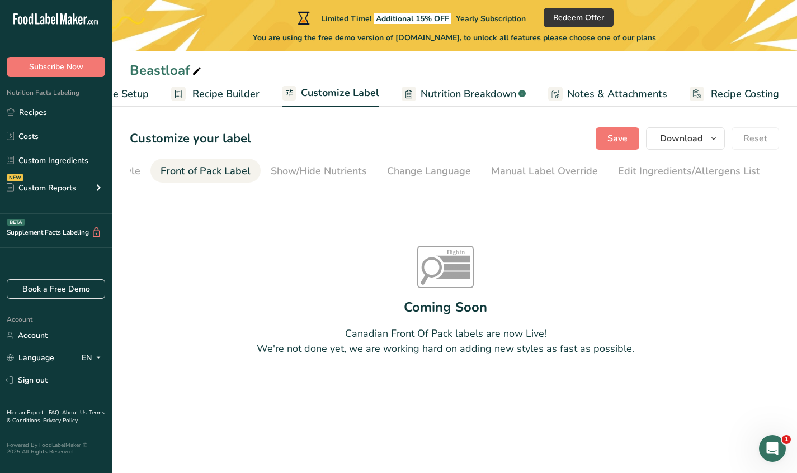
scroll to position [0, 108]
click at [419, 168] on div "Change Language" at bounding box center [410, 171] width 84 height 15
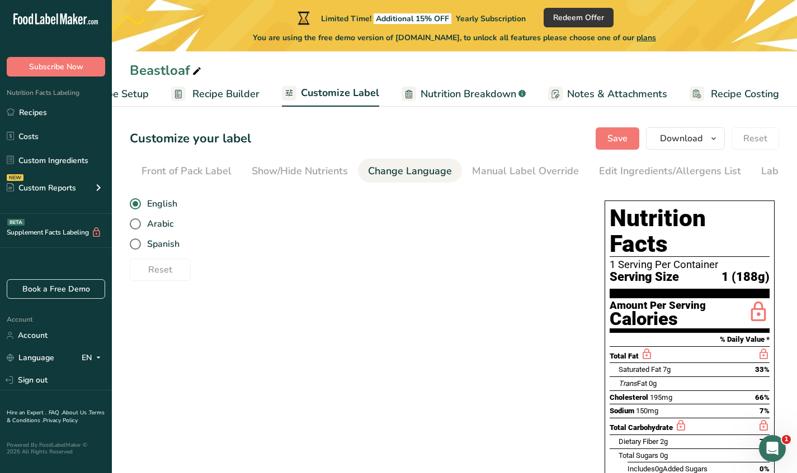
scroll to position [0, 163]
click at [585, 163] on link "Edit Ingredients/Allergens List" at bounding box center [615, 171] width 142 height 25
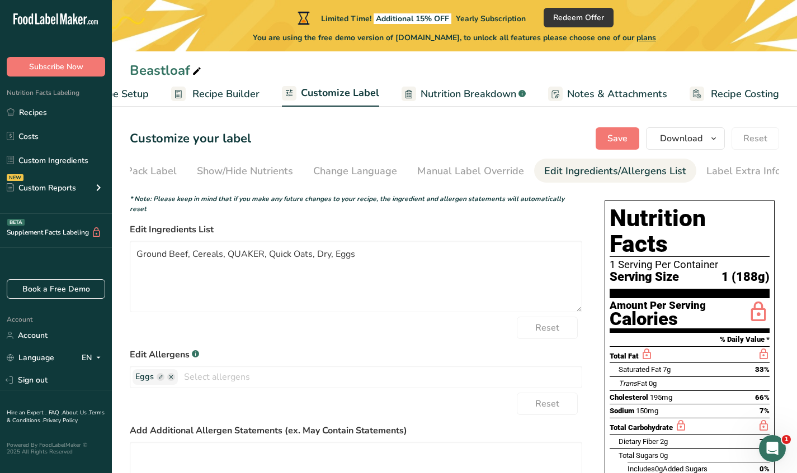
click at [723, 168] on div "Label Extra Info" at bounding box center [743, 171] width 74 height 15
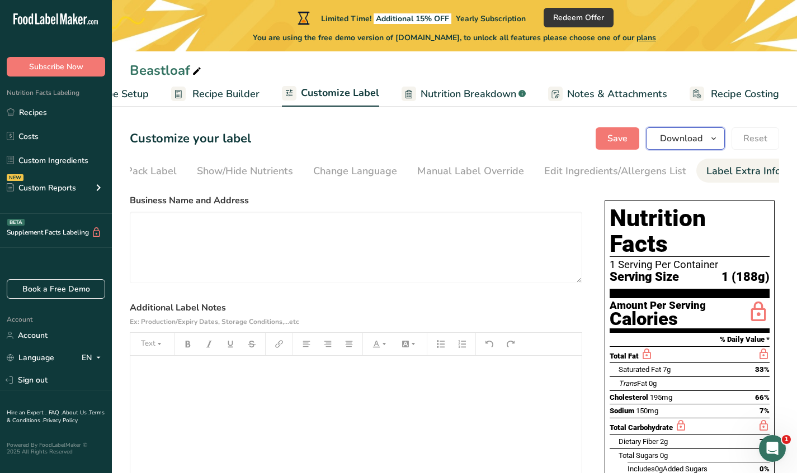
click at [661, 146] on button "Download" at bounding box center [685, 138] width 79 height 22
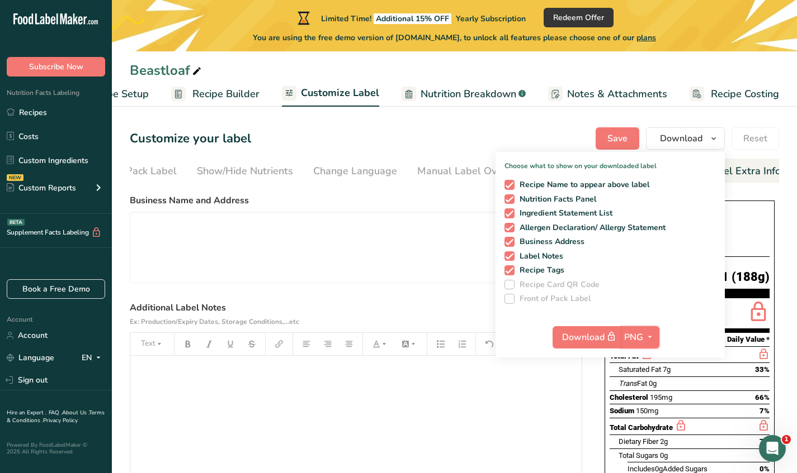
click at [637, 338] on span "PNG" at bounding box center [633, 337] width 19 height 13
click at [503, 451] on div "﻿" at bounding box center [355, 426] width 451 height 140
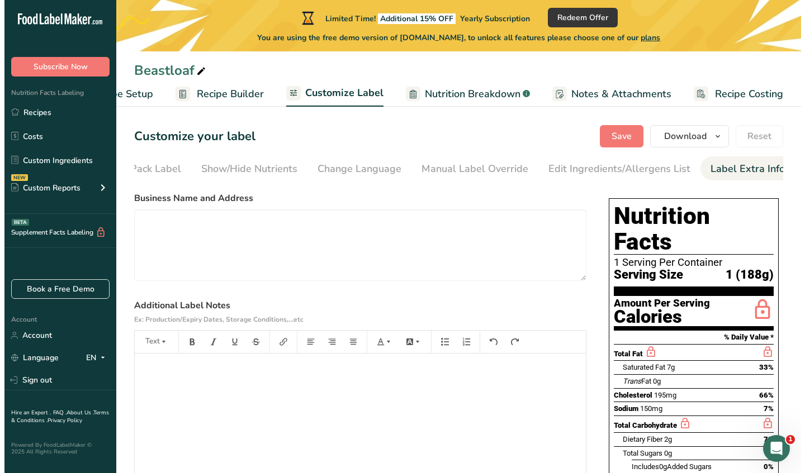
scroll to position [3, 0]
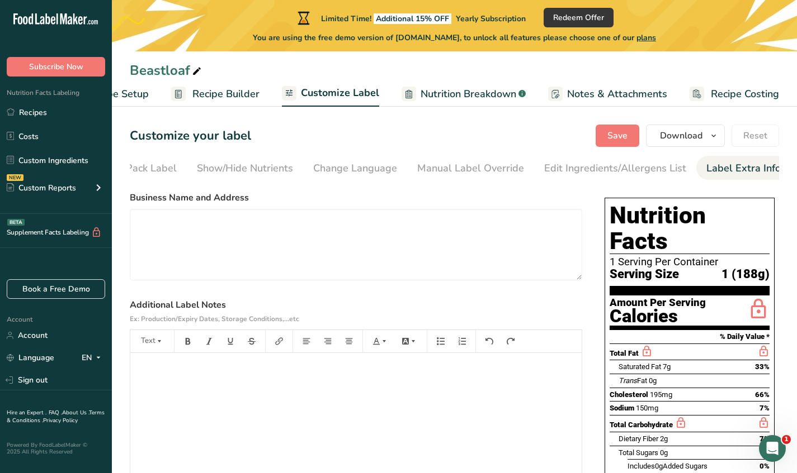
click at [40, 338] on link "Account" at bounding box center [56, 336] width 112 height 20
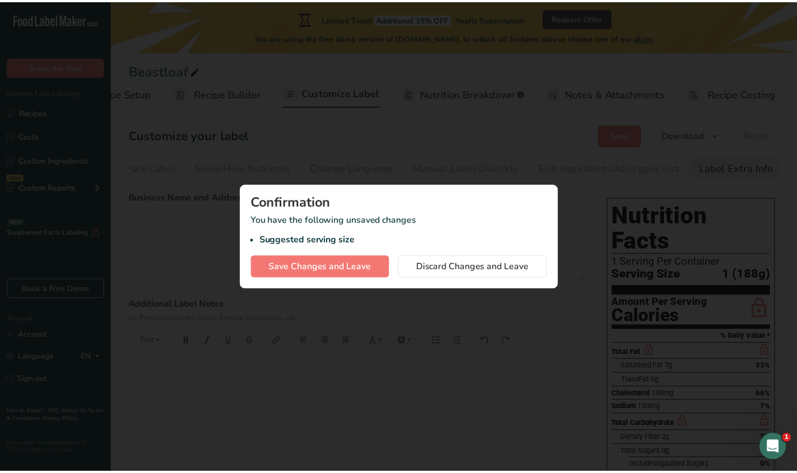
scroll to position [0, 55]
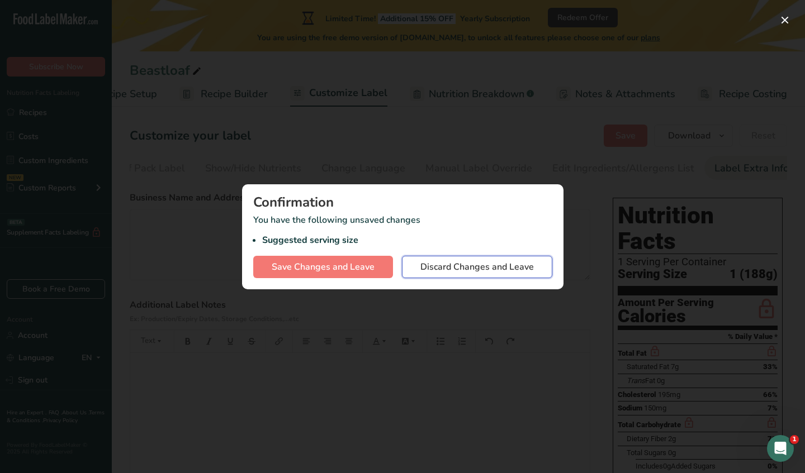
click at [464, 271] on span "Discard Changes and Leave" at bounding box center [476, 266] width 113 height 13
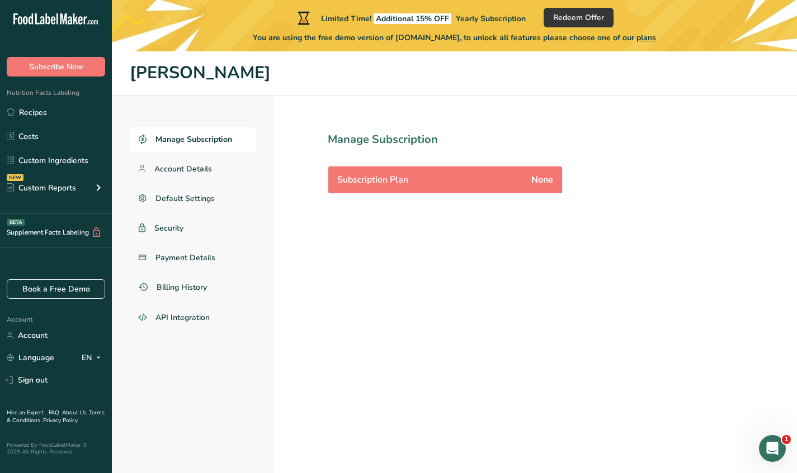
click at [8, 331] on link "Account" at bounding box center [56, 336] width 112 height 20
